Goal: Communication & Community: Answer question/provide support

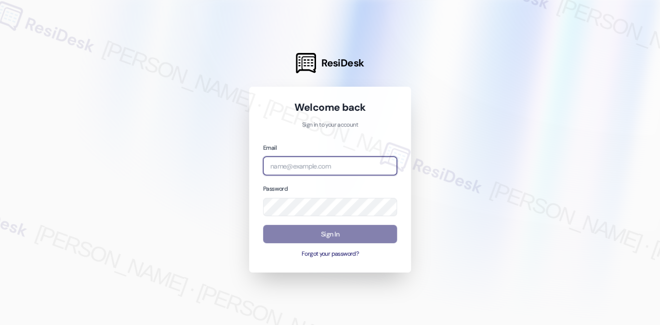
click at [355, 163] on input "email" at bounding box center [330, 166] width 134 height 19
click at [0, 325] on com-1password-button at bounding box center [0, 325] width 0 height 0
type input "[EMAIL_ADDRESS][PERSON_NAME][PERSON_NAME][DOMAIN_NAME]"
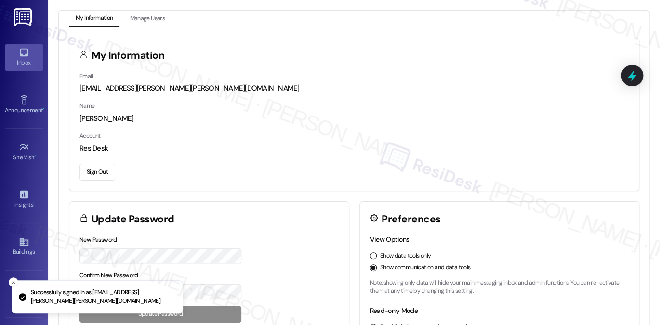
click at [29, 67] on div "Inbox" at bounding box center [24, 63] width 48 height 10
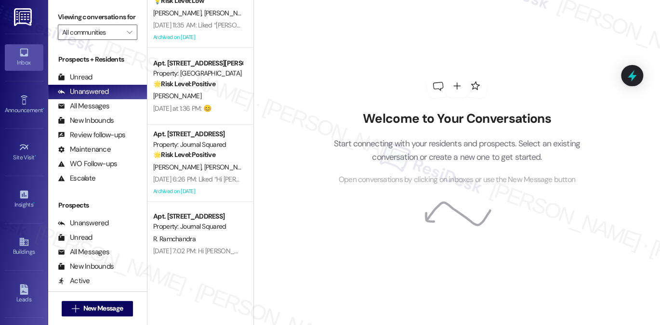
scroll to position [52, 0]
